Goal: Task Accomplishment & Management: Manage account settings

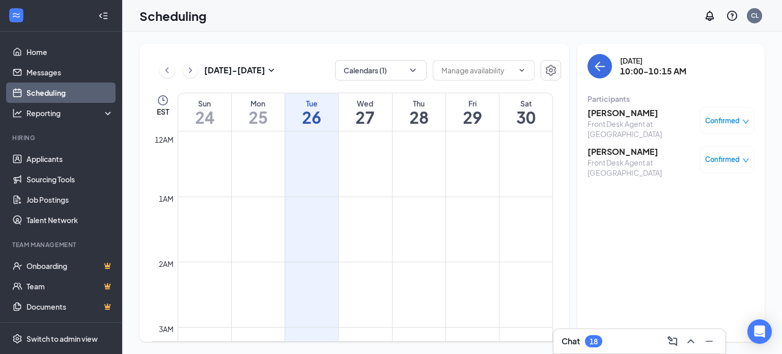
scroll to position [500, 0]
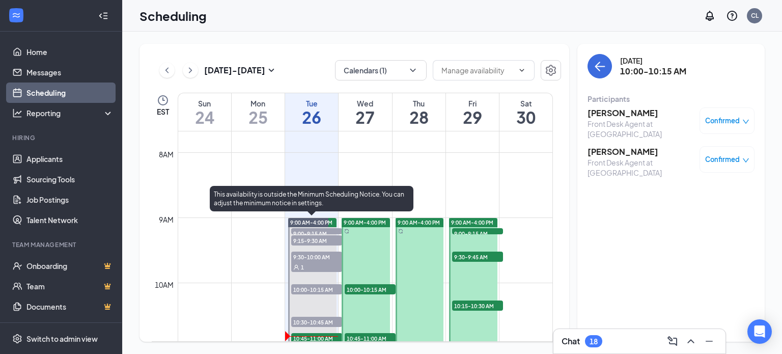
click at [299, 321] on span "10:30-10:45 AM" at bounding box center [316, 322] width 51 height 10
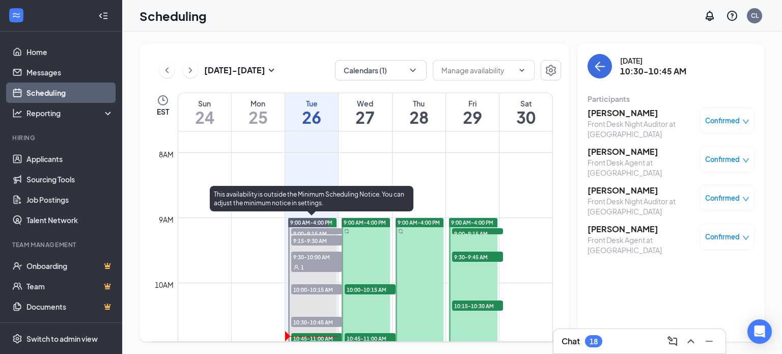
click at [299, 290] on span "10:00-10:15 AM" at bounding box center [316, 289] width 51 height 10
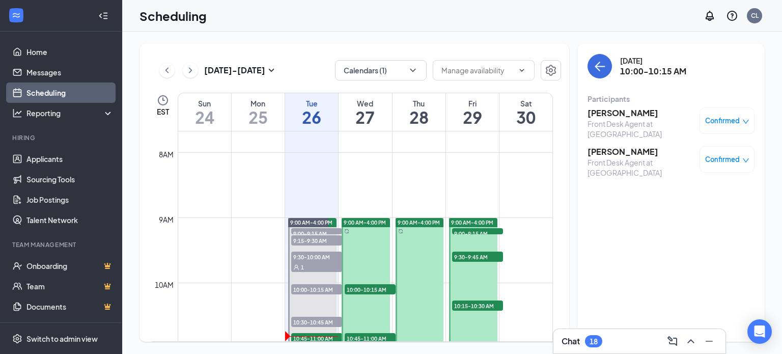
click at [749, 118] on div "Confirmed" at bounding box center [727, 120] width 55 height 26
click at [746, 123] on icon "down" at bounding box center [745, 121] width 7 height 7
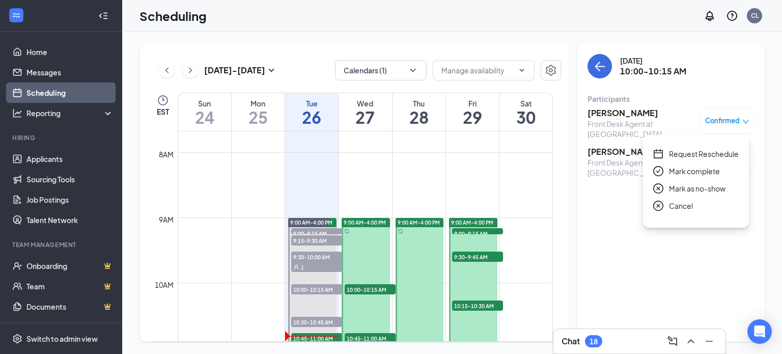
click at [692, 191] on span "Mark as no-show" at bounding box center [697, 188] width 57 height 11
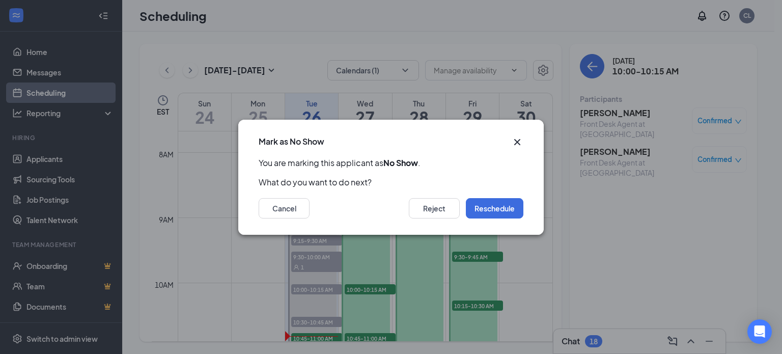
click at [523, 136] on icon "Cross" at bounding box center [517, 142] width 12 height 12
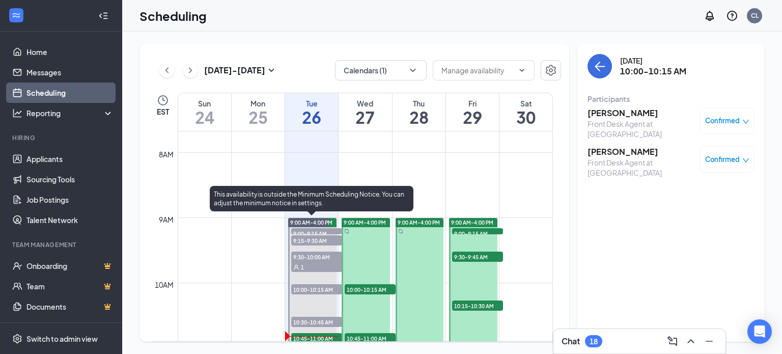
click at [314, 262] on div "1" at bounding box center [316, 267] width 51 height 10
click at [315, 240] on span "9:15-9:30 AM" at bounding box center [316, 240] width 51 height 10
click at [305, 231] on span "9:00-9:15 AM" at bounding box center [316, 233] width 51 height 10
